Goal: Use online tool/utility: Utilize a website feature to perform a specific function

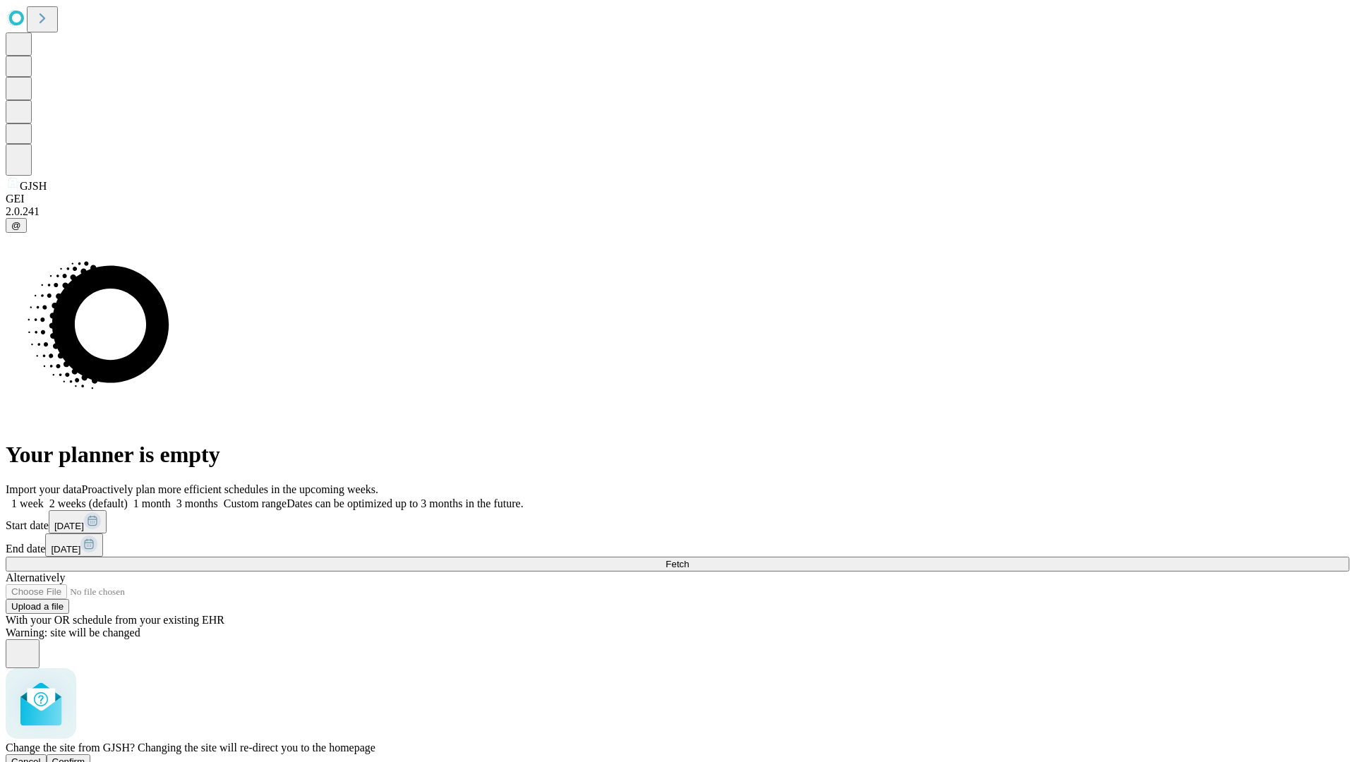
click at [85, 757] on span "Confirm" at bounding box center [68, 762] width 33 height 11
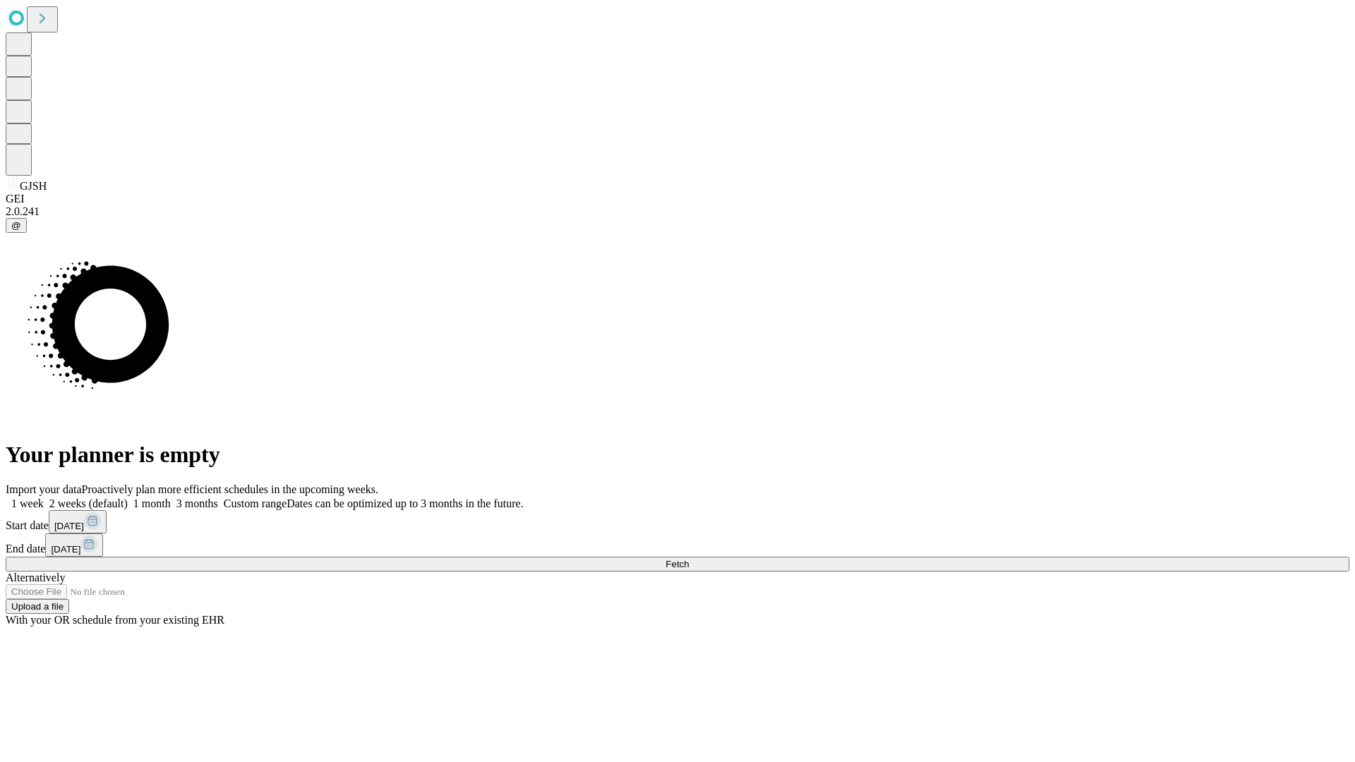
click at [44, 498] on label "1 week" at bounding box center [25, 504] width 38 height 12
click at [689, 559] on span "Fetch" at bounding box center [677, 564] width 23 height 11
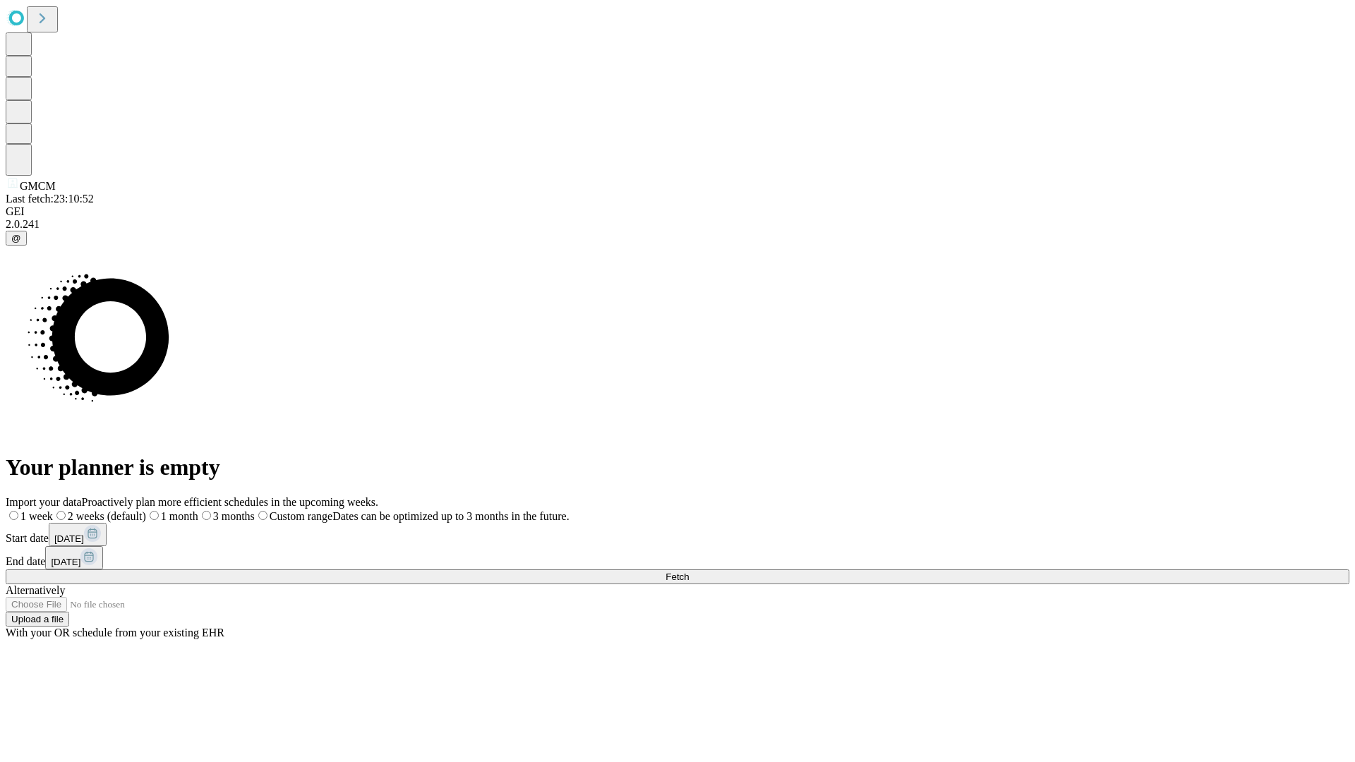
click at [53, 510] on label "1 week" at bounding box center [29, 516] width 47 height 12
click at [689, 572] on span "Fetch" at bounding box center [677, 577] width 23 height 11
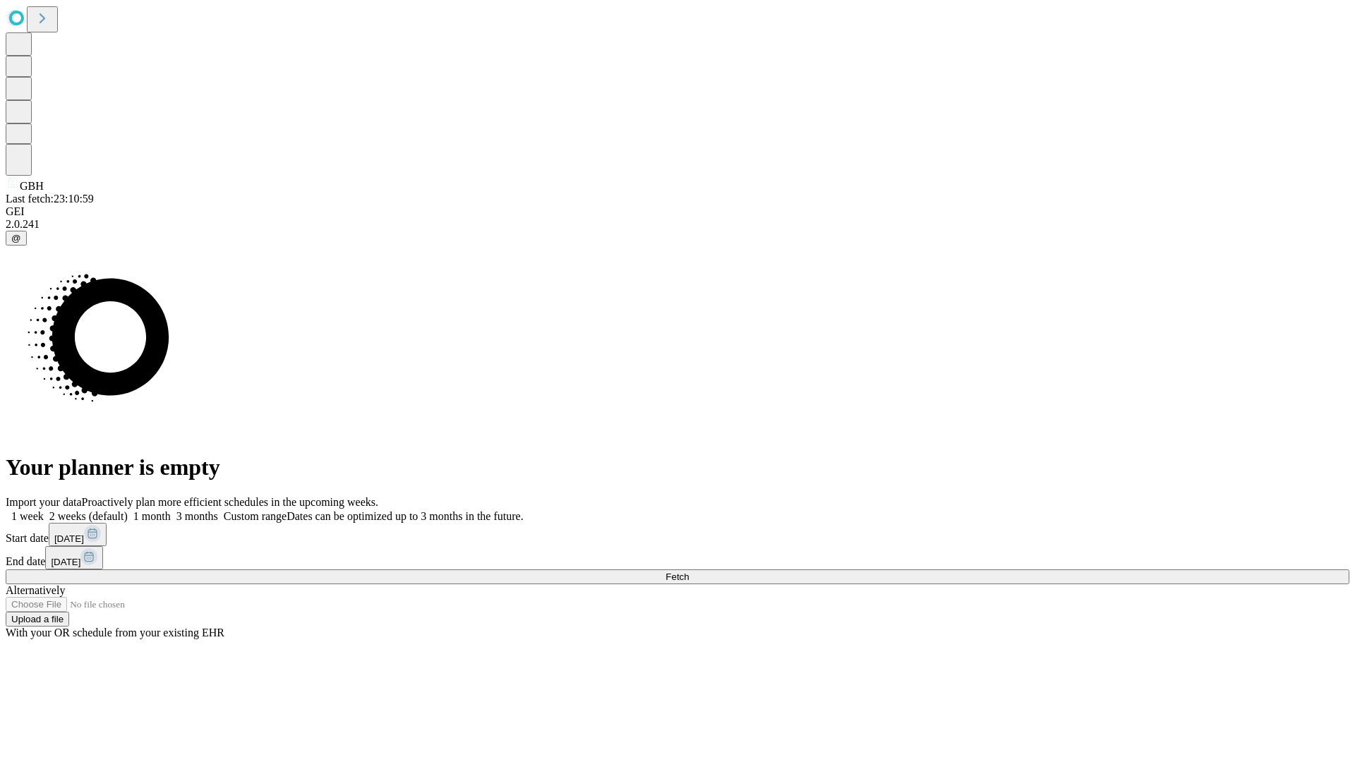
click at [44, 510] on label "1 week" at bounding box center [25, 516] width 38 height 12
click at [689, 572] on span "Fetch" at bounding box center [677, 577] width 23 height 11
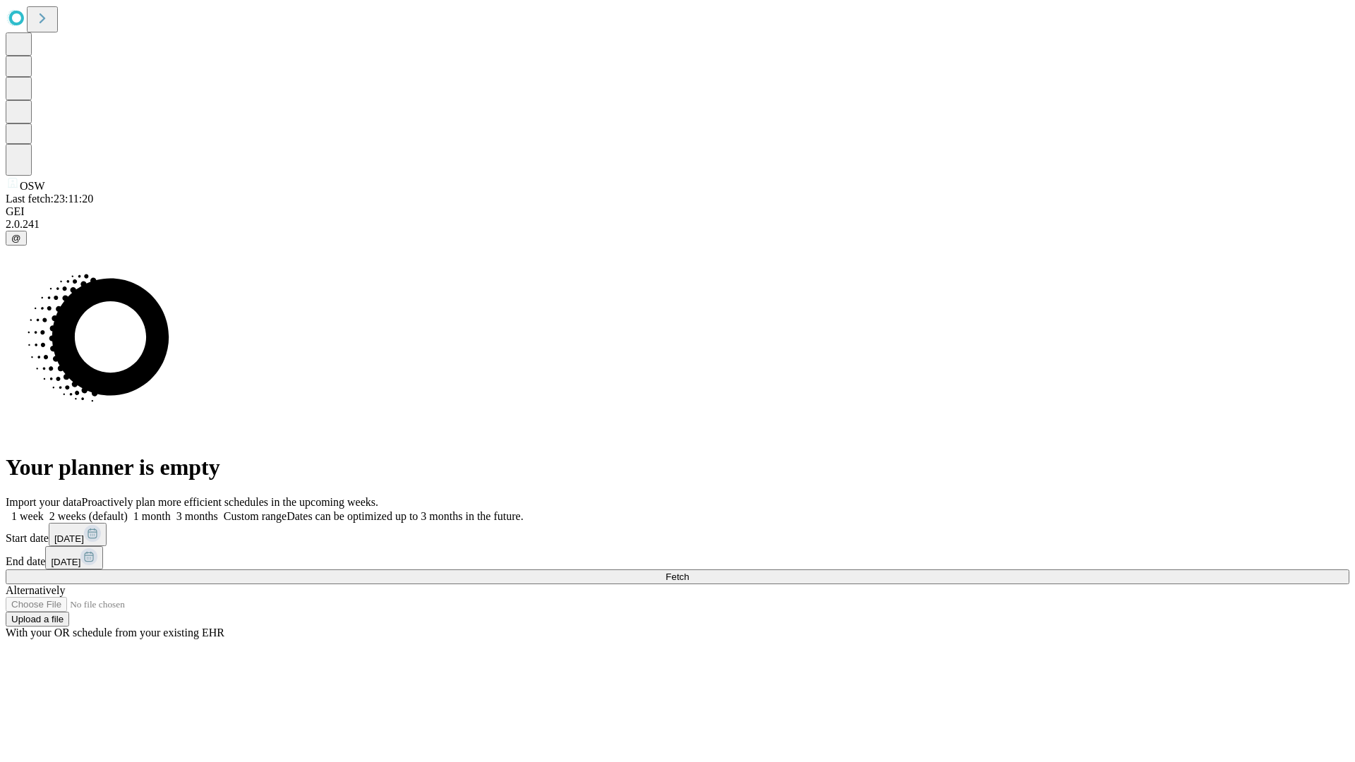
click at [44, 510] on label "1 week" at bounding box center [25, 516] width 38 height 12
click at [689, 572] on span "Fetch" at bounding box center [677, 577] width 23 height 11
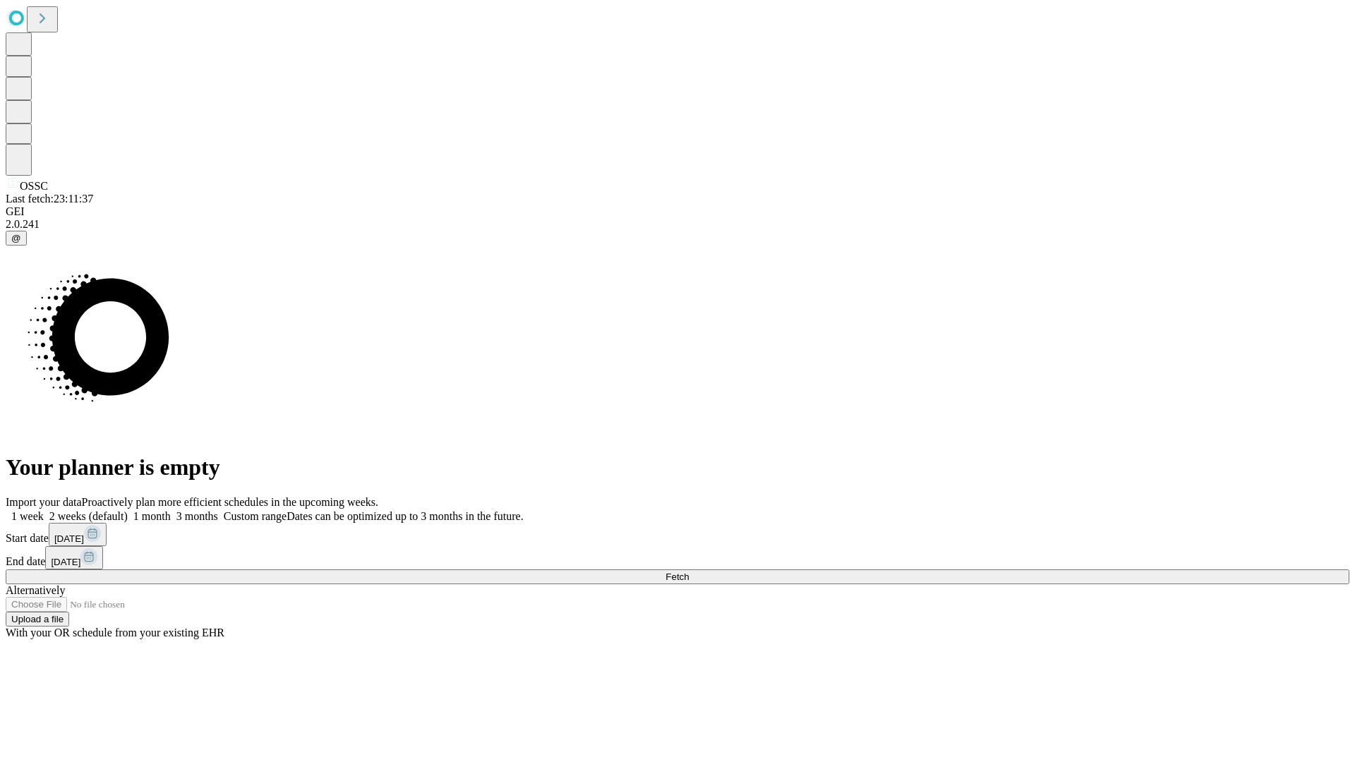
click at [44, 510] on label "1 week" at bounding box center [25, 516] width 38 height 12
click at [689, 572] on span "Fetch" at bounding box center [677, 577] width 23 height 11
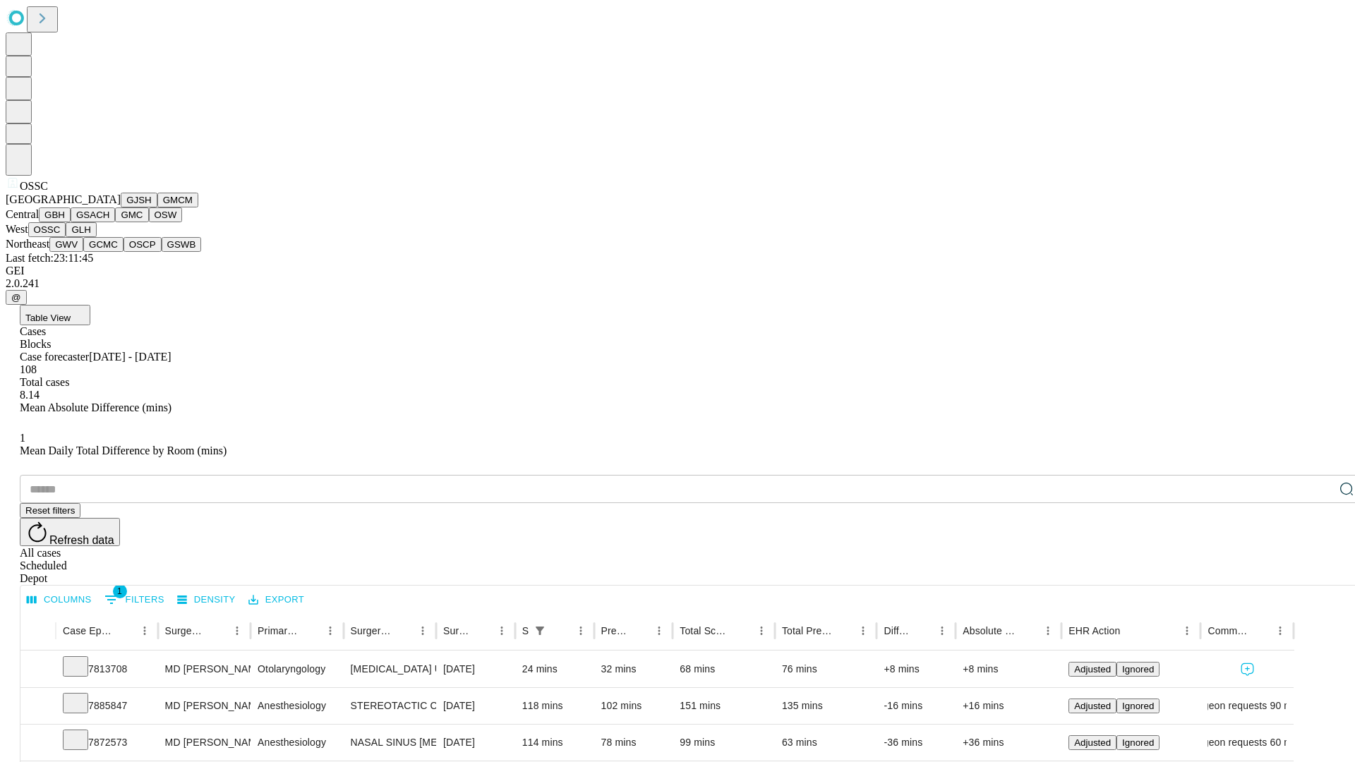
click at [96, 237] on button "GLH" at bounding box center [81, 229] width 30 height 15
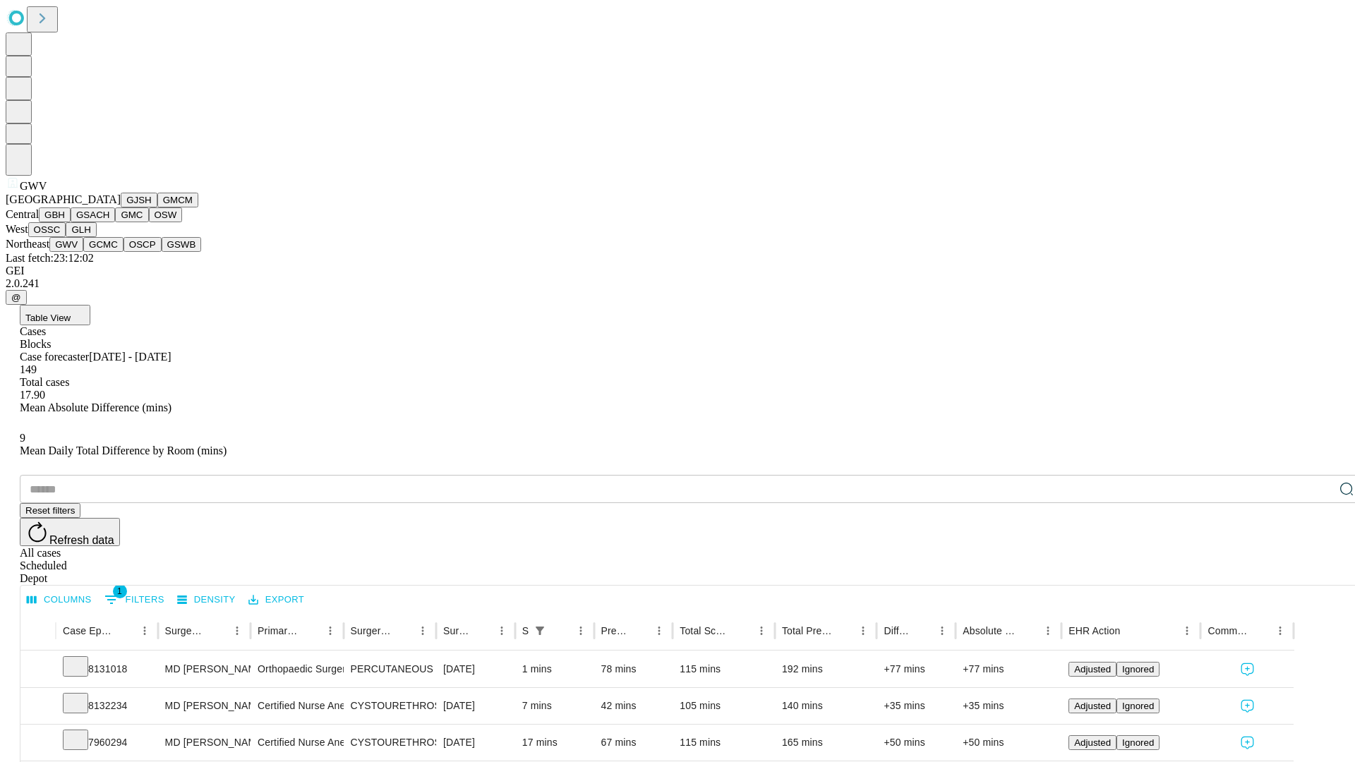
click at [109, 252] on button "GCMC" at bounding box center [103, 244] width 40 height 15
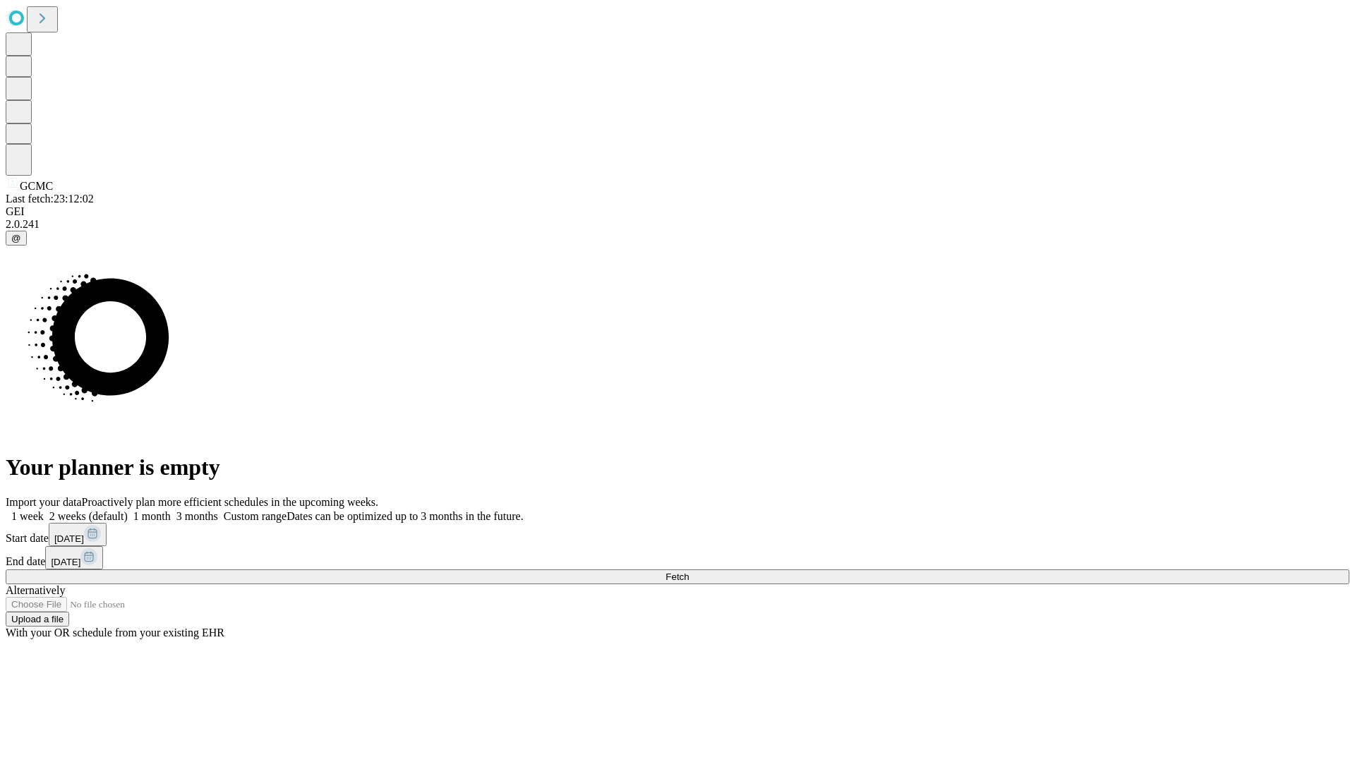
click at [44, 510] on label "1 week" at bounding box center [25, 516] width 38 height 12
click at [689, 572] on span "Fetch" at bounding box center [677, 577] width 23 height 11
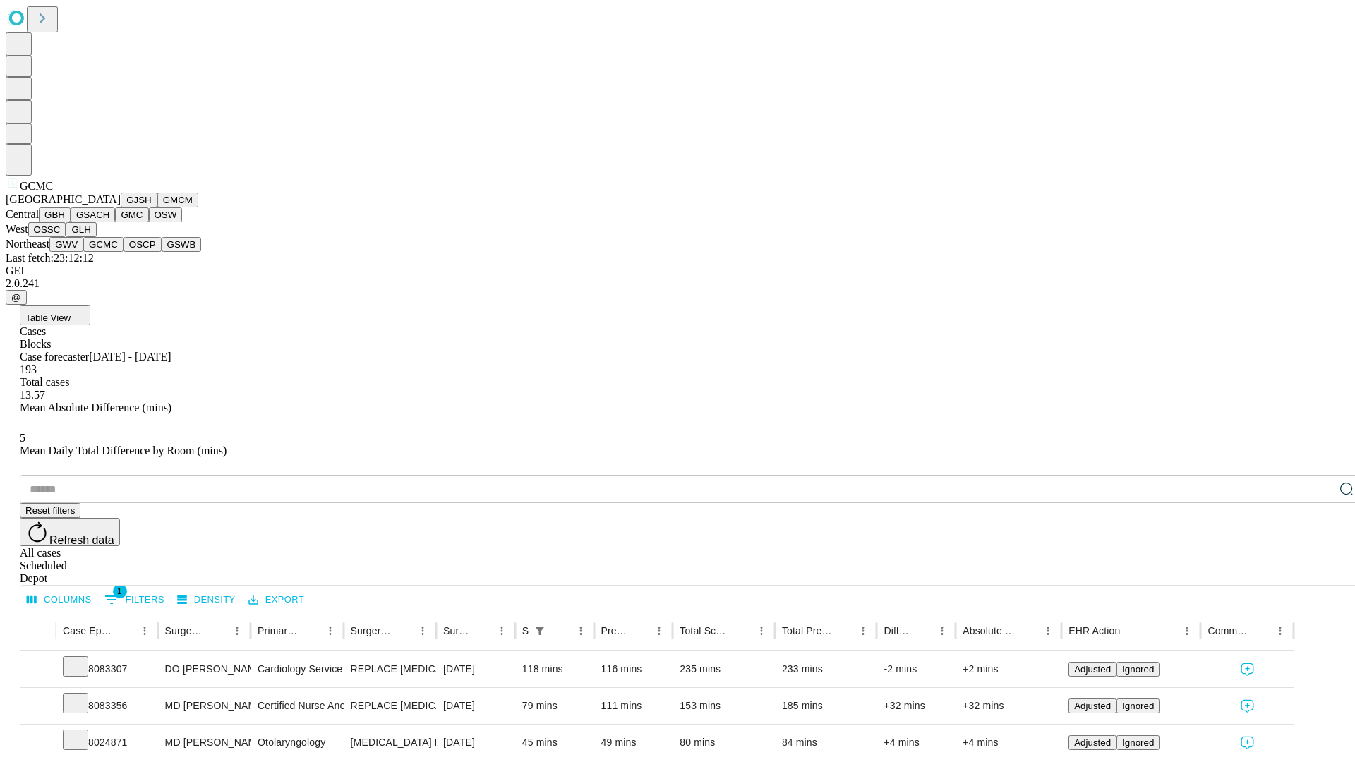
click at [124, 252] on button "OSCP" at bounding box center [143, 244] width 38 height 15
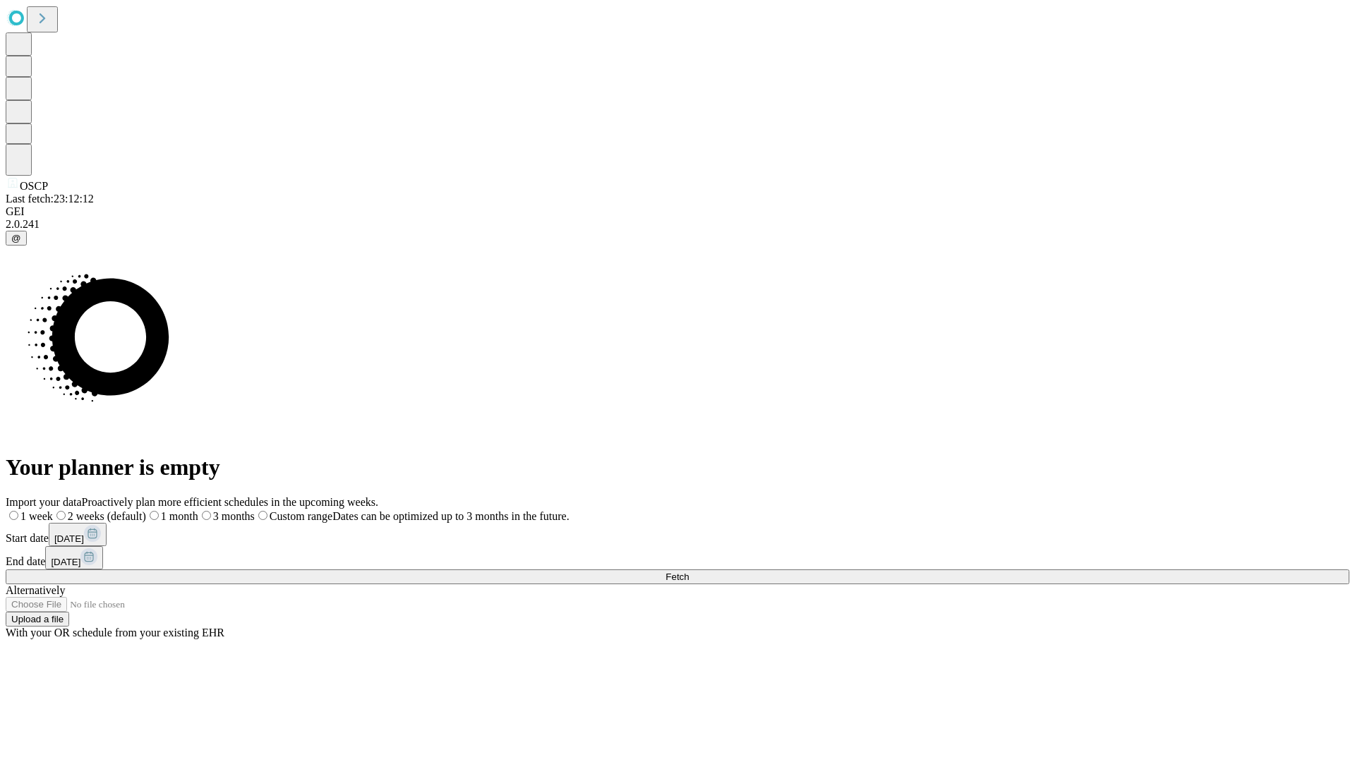
click at [53, 510] on label "1 week" at bounding box center [29, 516] width 47 height 12
click at [689, 572] on span "Fetch" at bounding box center [677, 577] width 23 height 11
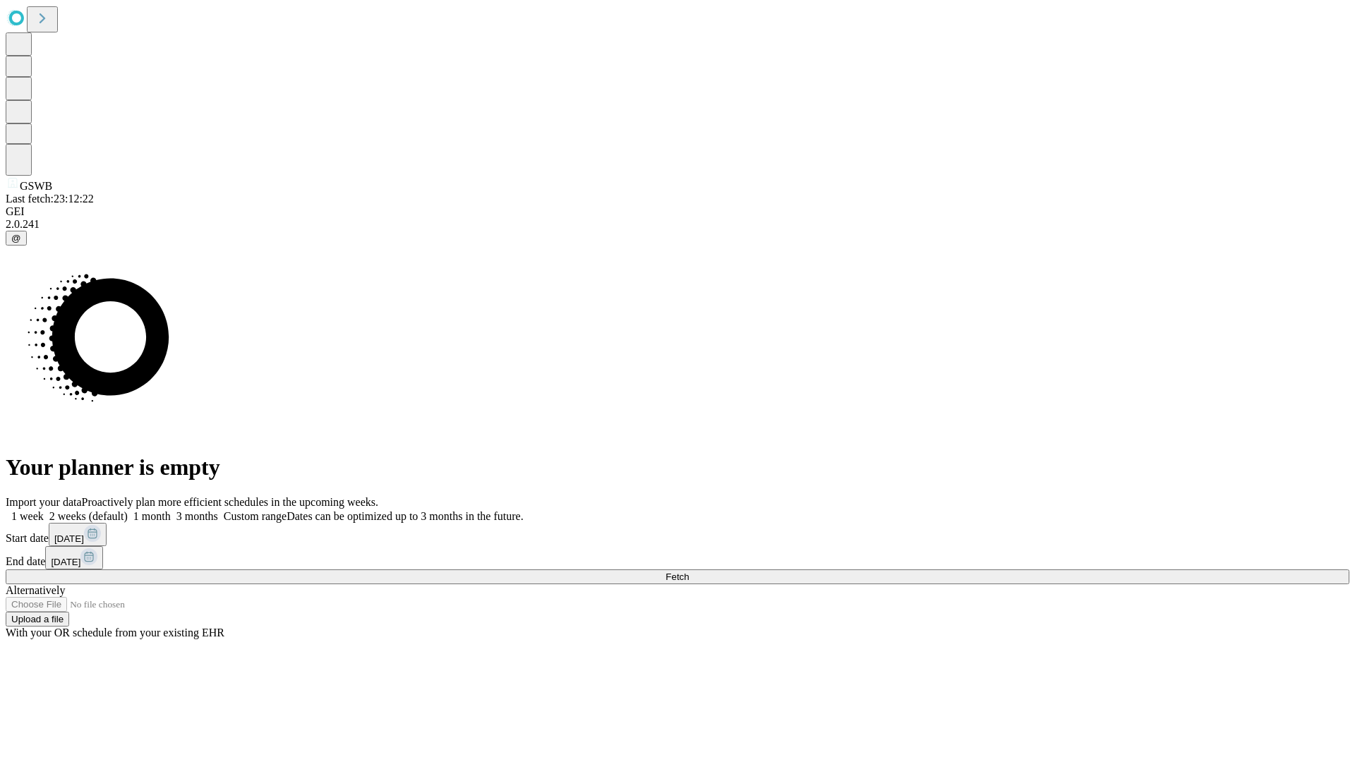
click at [44, 510] on label "1 week" at bounding box center [25, 516] width 38 height 12
click at [689, 572] on span "Fetch" at bounding box center [677, 577] width 23 height 11
